Goal: Task Accomplishment & Management: Use online tool/utility

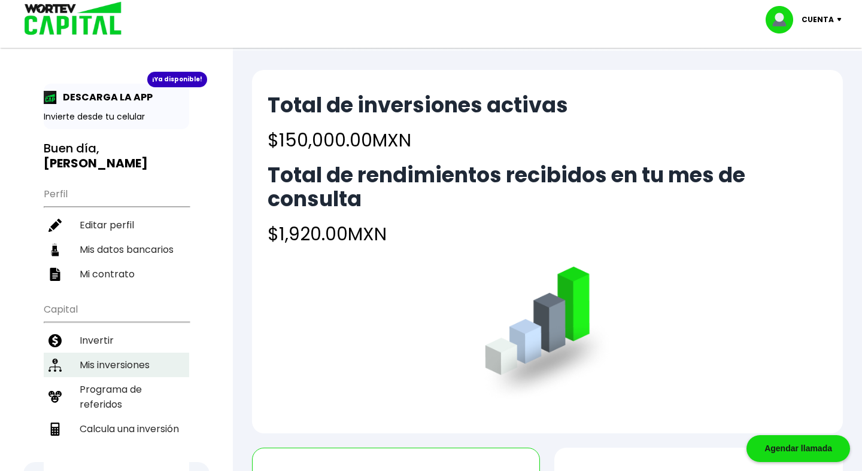
click at [101, 353] on li "Mis inversiones" at bounding box center [116, 365] width 145 height 25
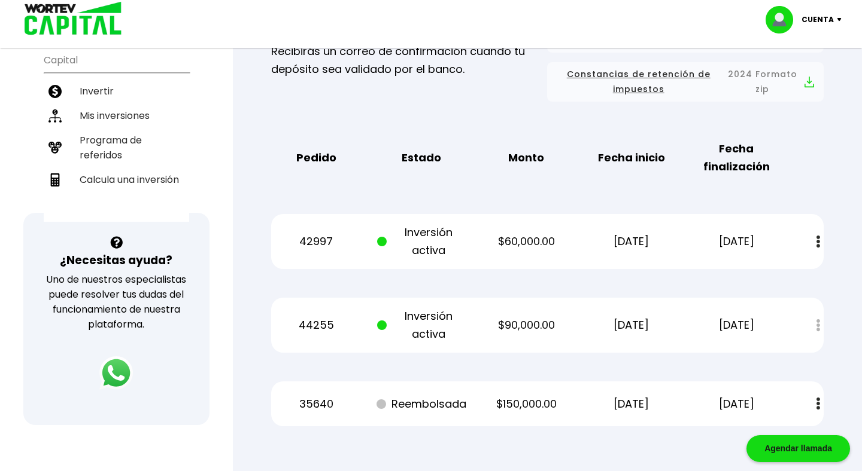
scroll to position [255, 0]
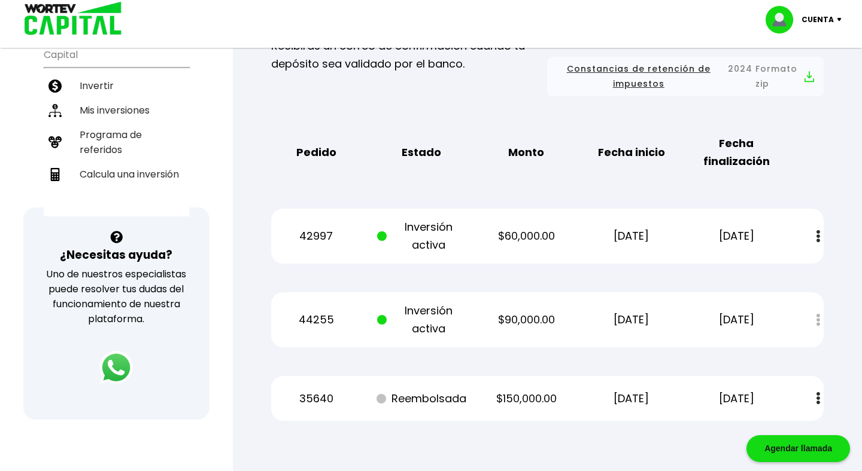
click at [506, 317] on p "$90,000.00" at bounding box center [526, 320] width 89 height 18
click at [112, 162] on li "Calcula una inversión" at bounding box center [116, 174] width 145 height 25
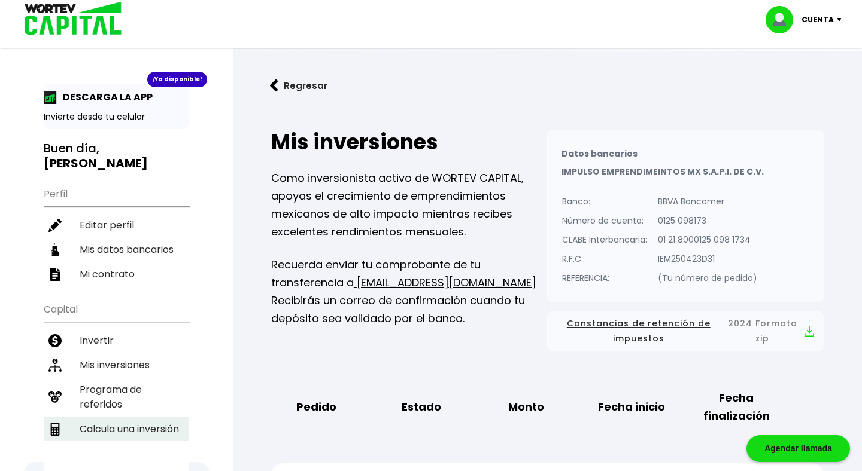
select select "1"
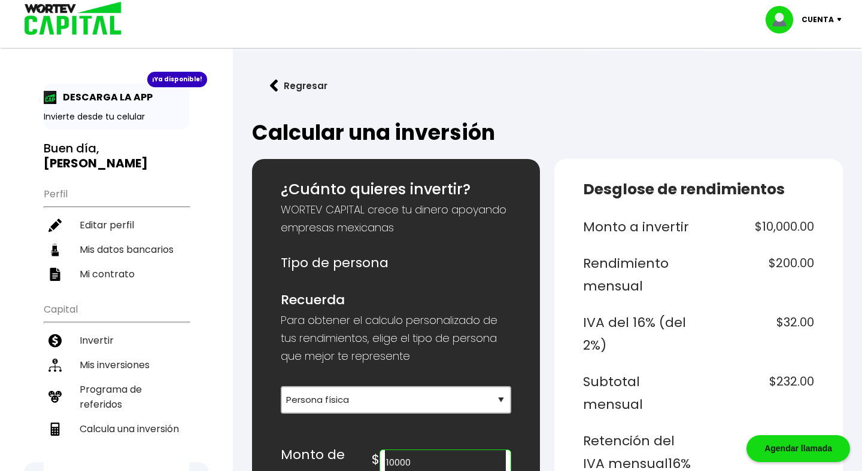
click at [445, 461] on input "10000" at bounding box center [445, 463] width 121 height 25
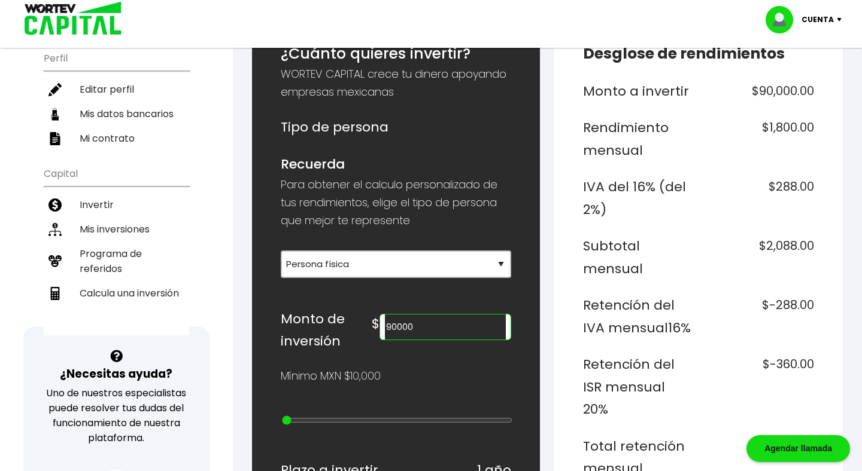
scroll to position [221, 0]
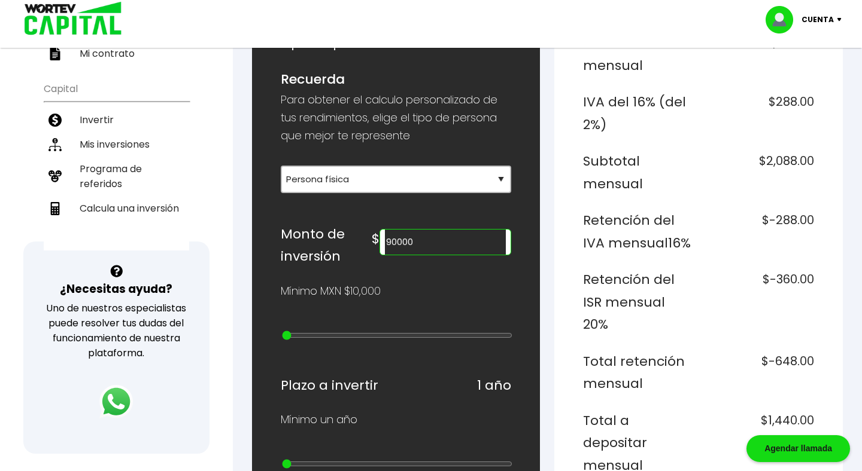
type input "90000"
click at [561, 262] on div "Desglose de rendimientos Monto a invertir $90,000.00 Rendimiento mensual $1,800…" at bounding box center [698, 475] width 288 height 1075
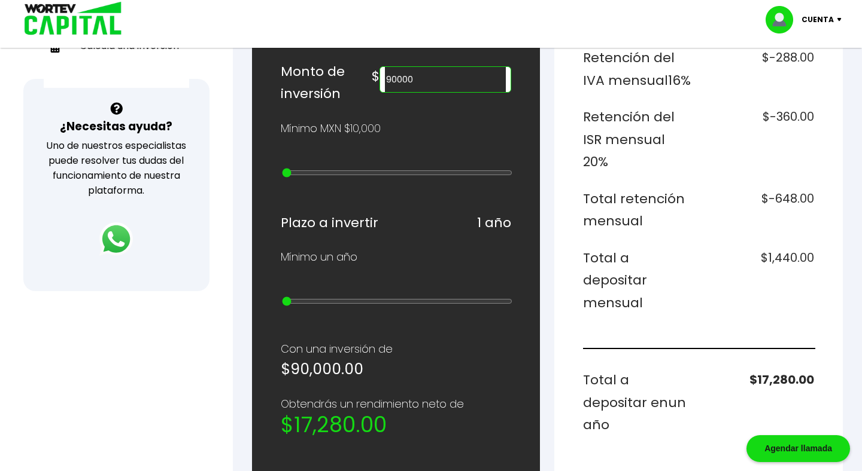
scroll to position [382, 0]
